Goal: Task Accomplishment & Management: Manage account settings

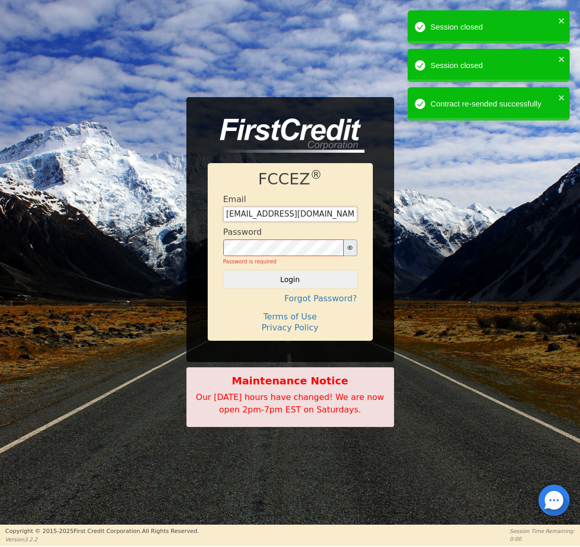
type input "[EMAIL_ADDRESS][DOMAIN_NAME]"
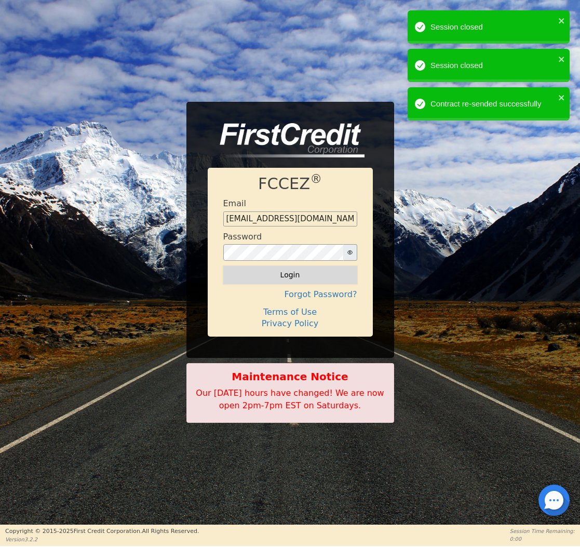
click at [297, 276] on button "Login" at bounding box center [290, 275] width 134 height 18
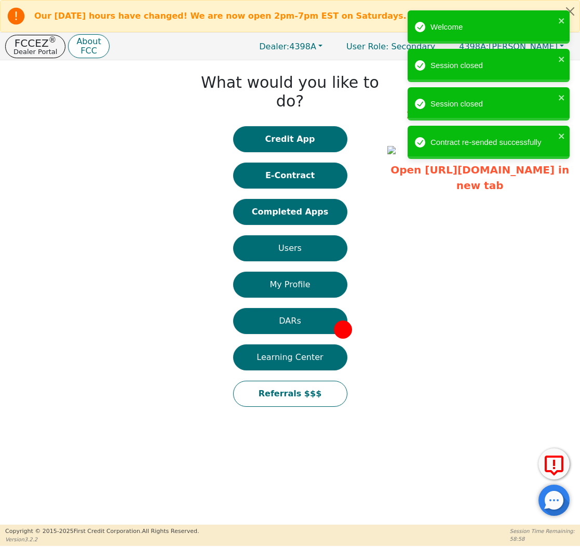
click at [291, 199] on button "Completed Apps" at bounding box center [290, 212] width 114 height 26
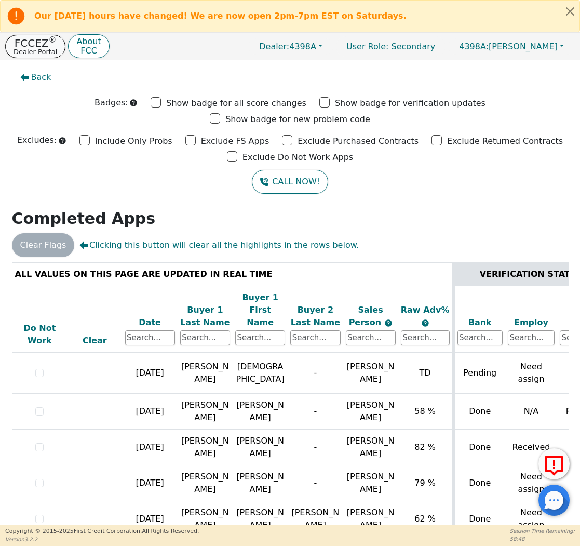
click at [40, 46] on p "FCCEZ ®" at bounding box center [36, 43] width 44 height 10
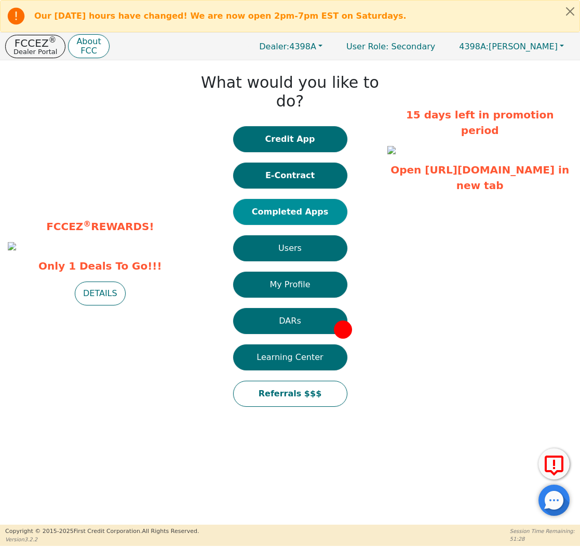
click at [279, 199] on button "Completed Apps" at bounding box center [290, 212] width 114 height 26
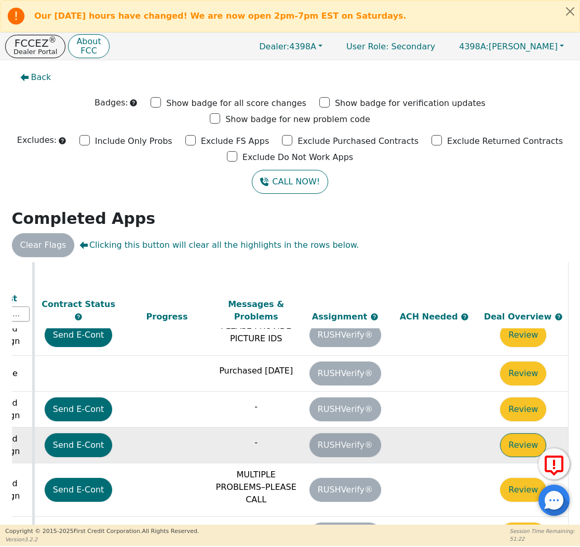
scroll to position [330, 582]
click at [515, 433] on button "Review" at bounding box center [523, 445] width 46 height 24
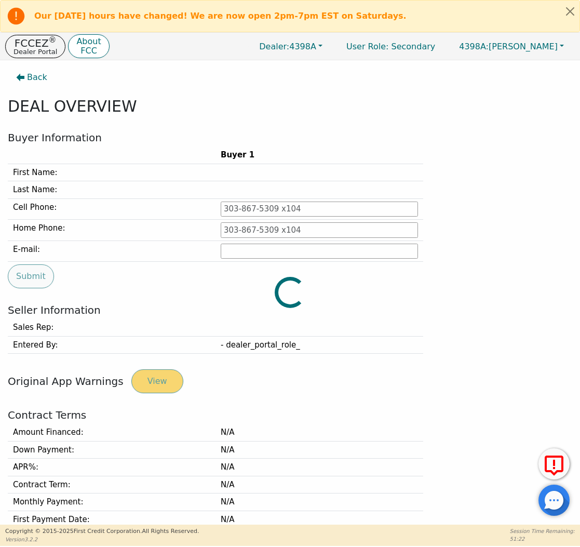
type input "[PHONE_NUMBER]"
type input "[PERSON_NAME][EMAIL_ADDRESS][PERSON_NAME][DOMAIN_NAME]"
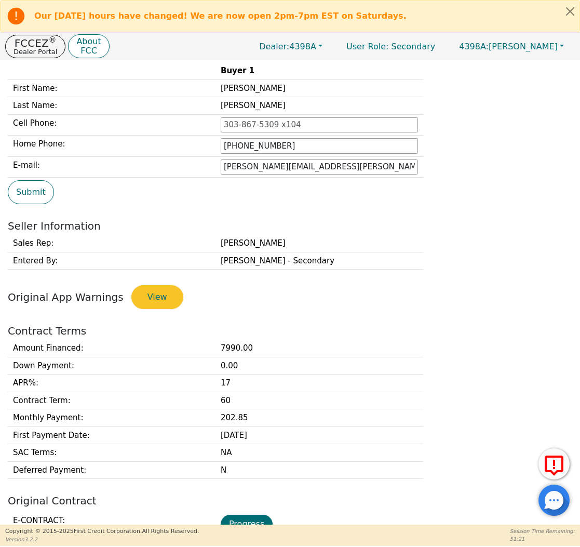
scroll to position [183, 0]
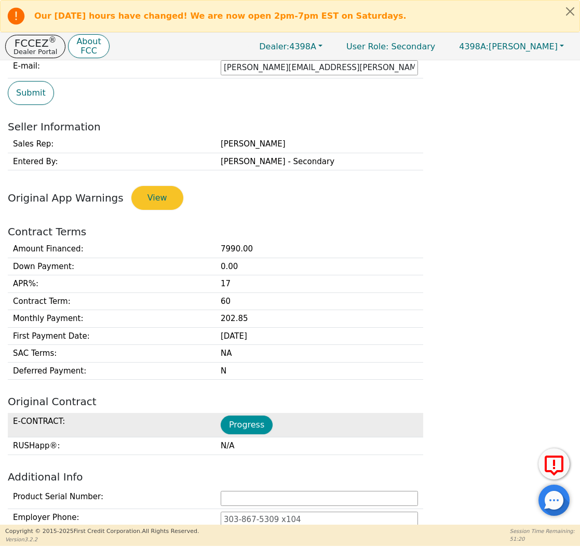
click at [245, 426] on button "Progress" at bounding box center [247, 425] width 52 height 19
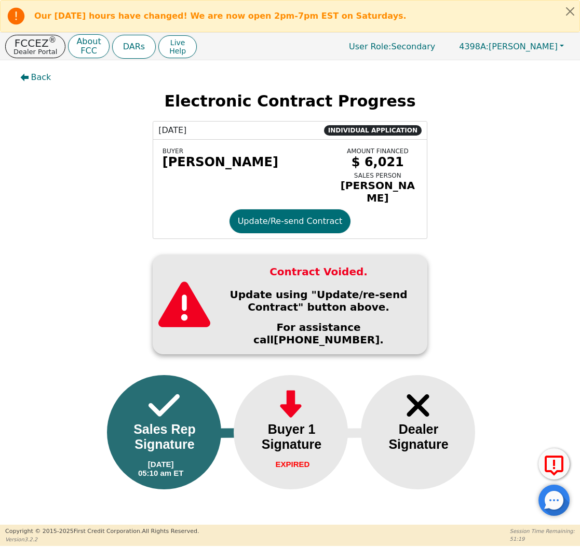
click at [275, 208] on div "BUYER [PERSON_NAME] AMOUNT FINANCED $ 6,021 SALES PERSON [PERSON_NAME] Update/R…" at bounding box center [290, 189] width 274 height 99
click at [274, 216] on button "Update/Re-send Contract" at bounding box center [291, 221] width 122 height 24
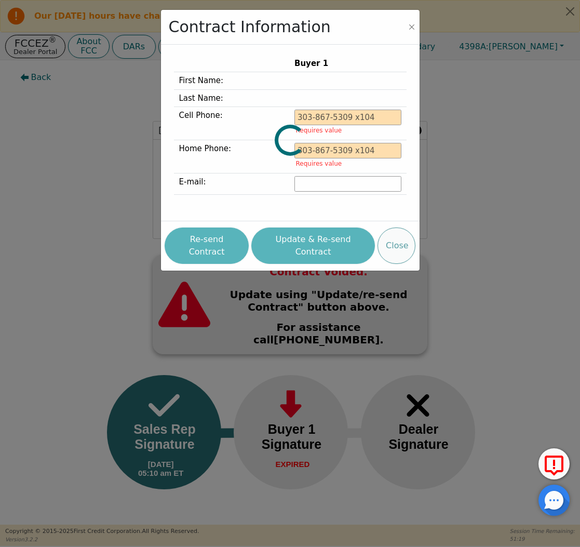
type input "[PHONE_NUMBER]"
type input "[PERSON_NAME][EMAIL_ADDRESS][PERSON_NAME][DOMAIN_NAME]"
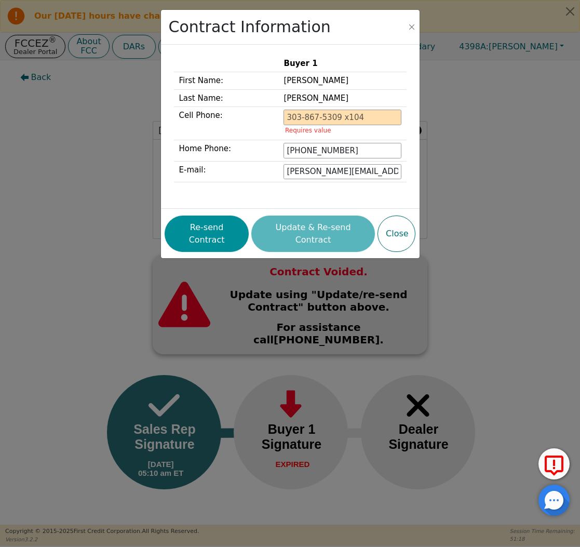
click at [226, 238] on button "Re-send Contract" at bounding box center [207, 234] width 84 height 36
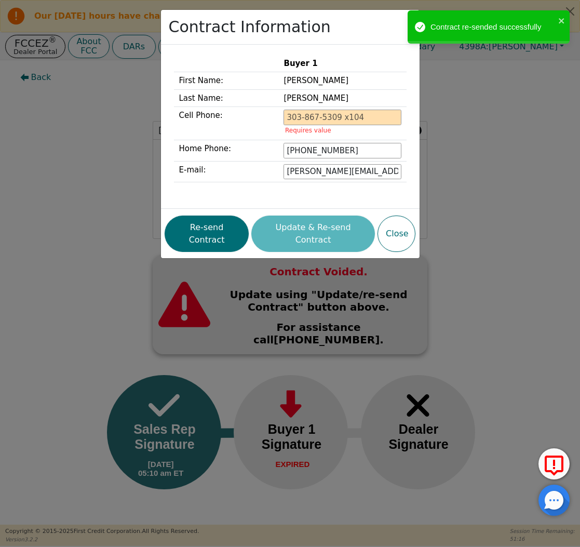
click at [97, 120] on div "Contract Information Buyer 1 First Name: [PERSON_NAME] Last Name: [PERSON_NAME]…" at bounding box center [290, 273] width 580 height 547
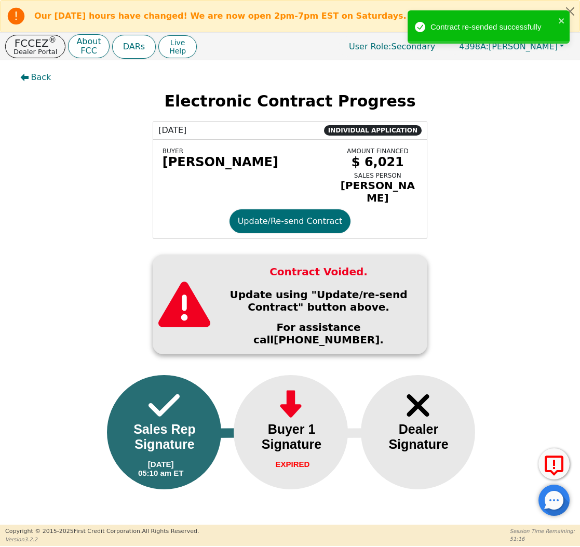
click at [32, 32] on div "Our [DATE] hours have changed! We are now open 2pm-7pm EST on Saturdays." at bounding box center [290, 16] width 580 height 32
click at [32, 42] on p "FCCEZ ®" at bounding box center [36, 43] width 44 height 10
